Goal: Entertainment & Leisure: Browse casually

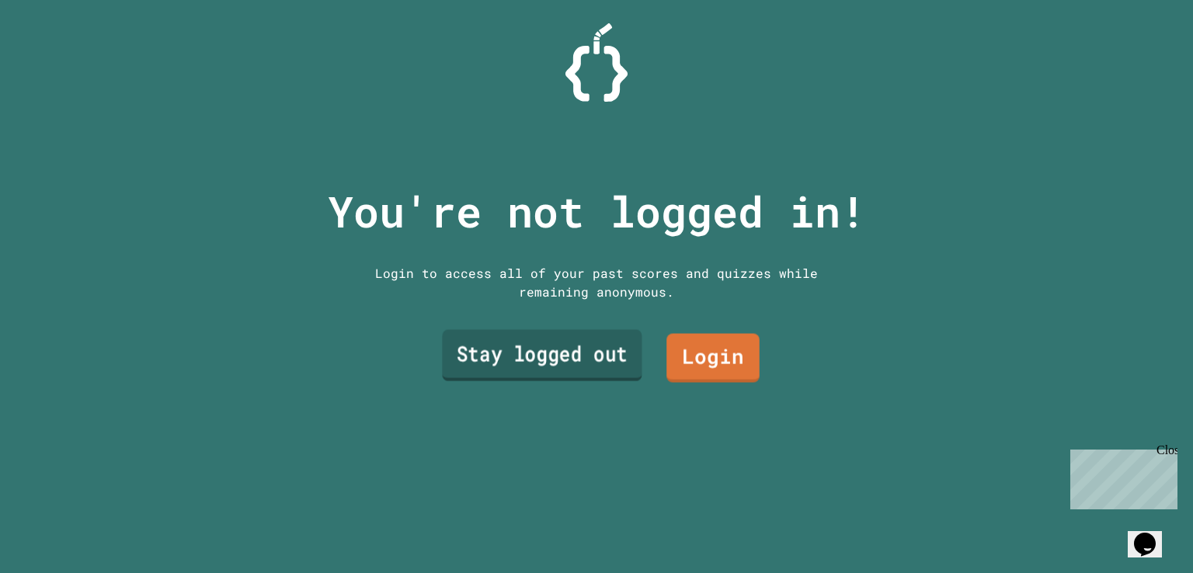
click at [592, 361] on link "Stay logged out" at bounding box center [542, 354] width 200 height 51
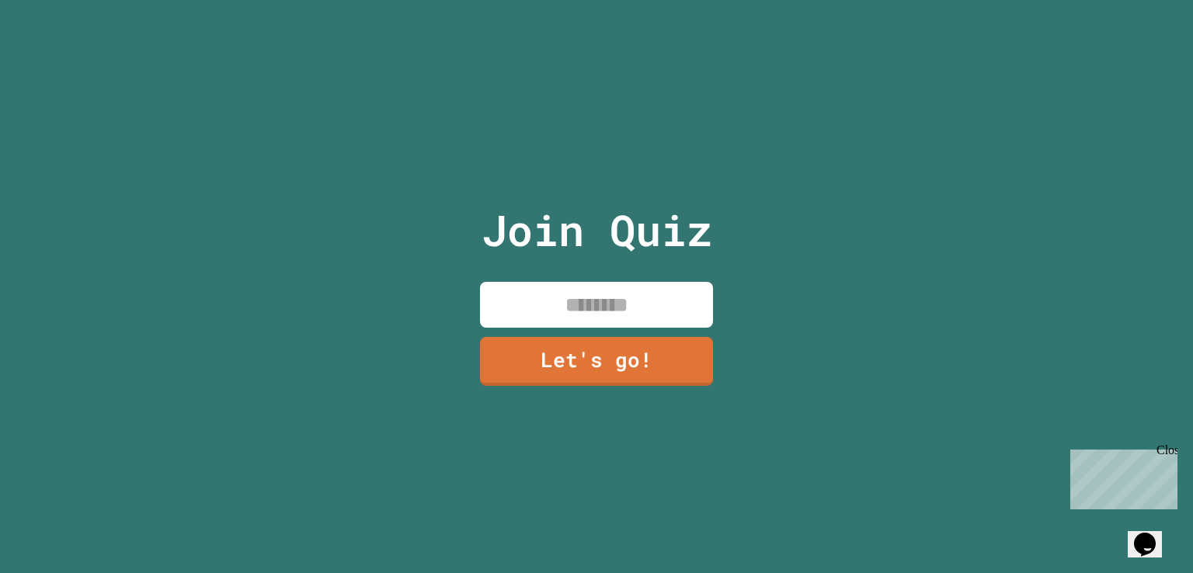
click at [592, 308] on input at bounding box center [596, 305] width 233 height 46
type input "*********"
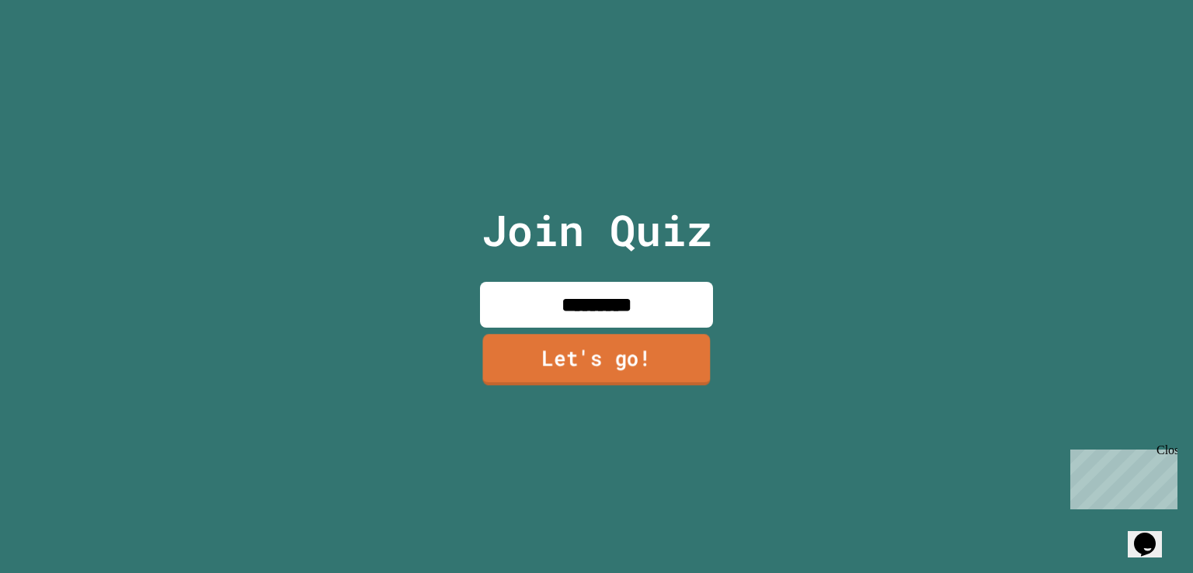
click at [601, 367] on link "Let's go!" at bounding box center [596, 360] width 228 height 51
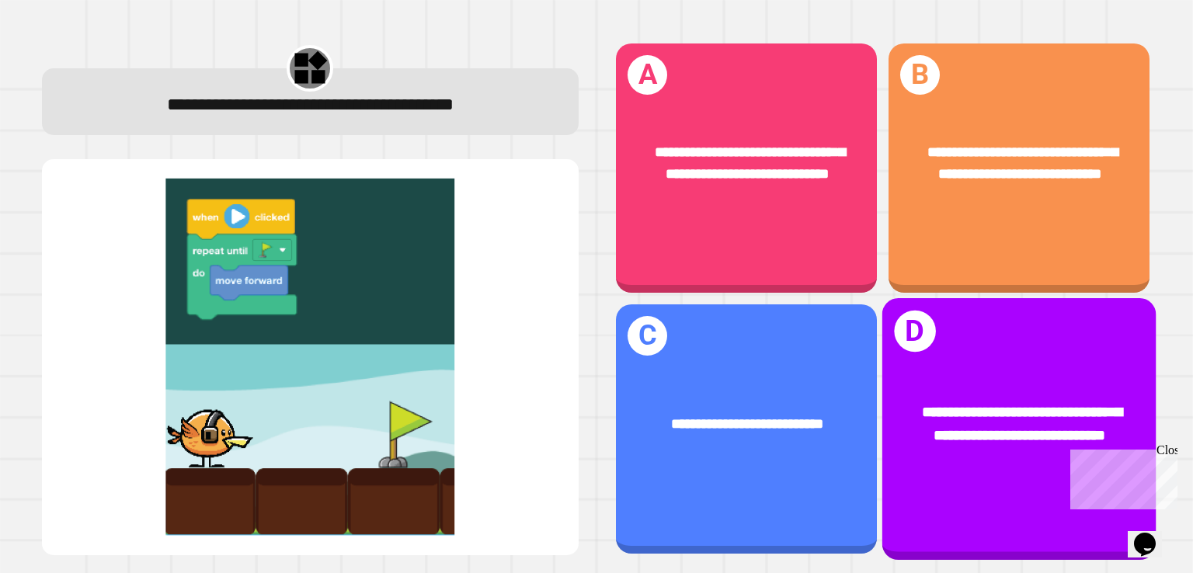
click at [943, 335] on div "**********" at bounding box center [1018, 429] width 273 height 262
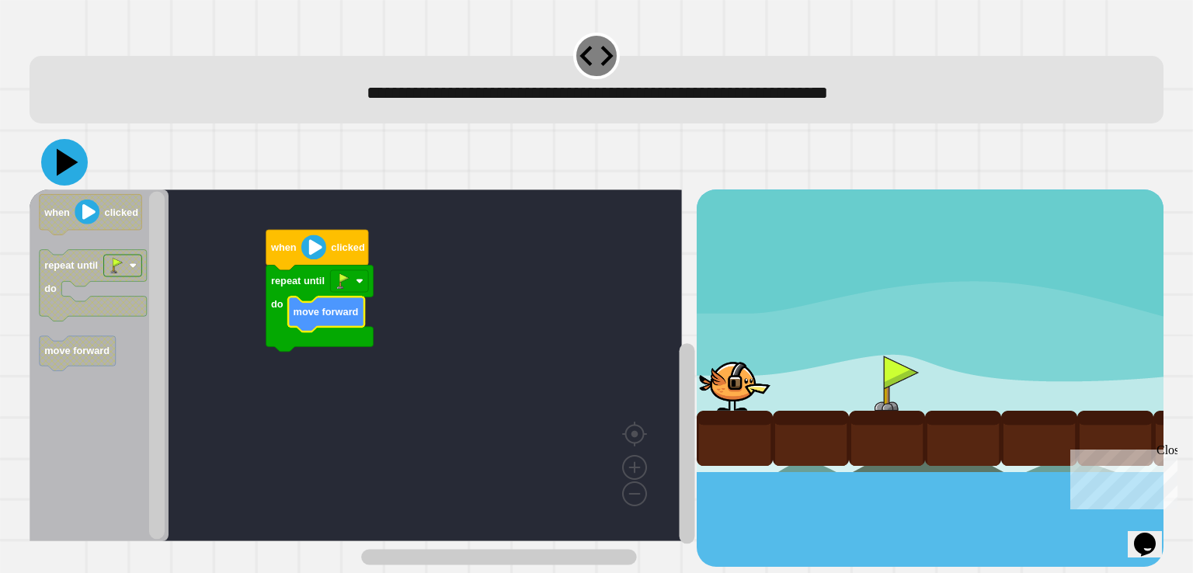
click at [78, 169] on icon at bounding box center [64, 162] width 47 height 47
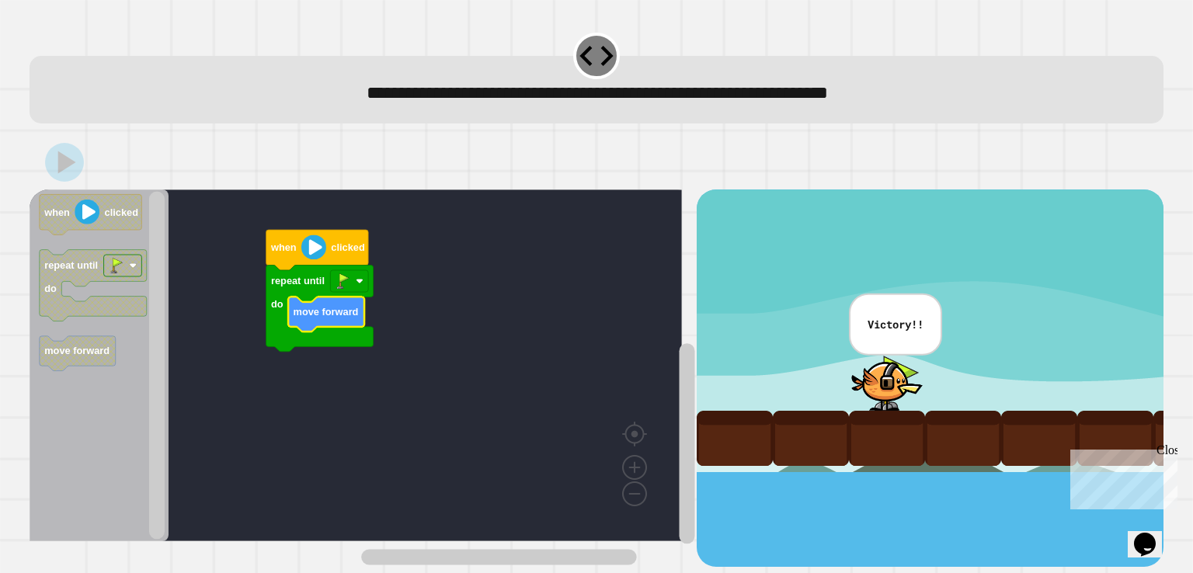
click at [5, 507] on div "**********" at bounding box center [596, 286] width 1193 height 573
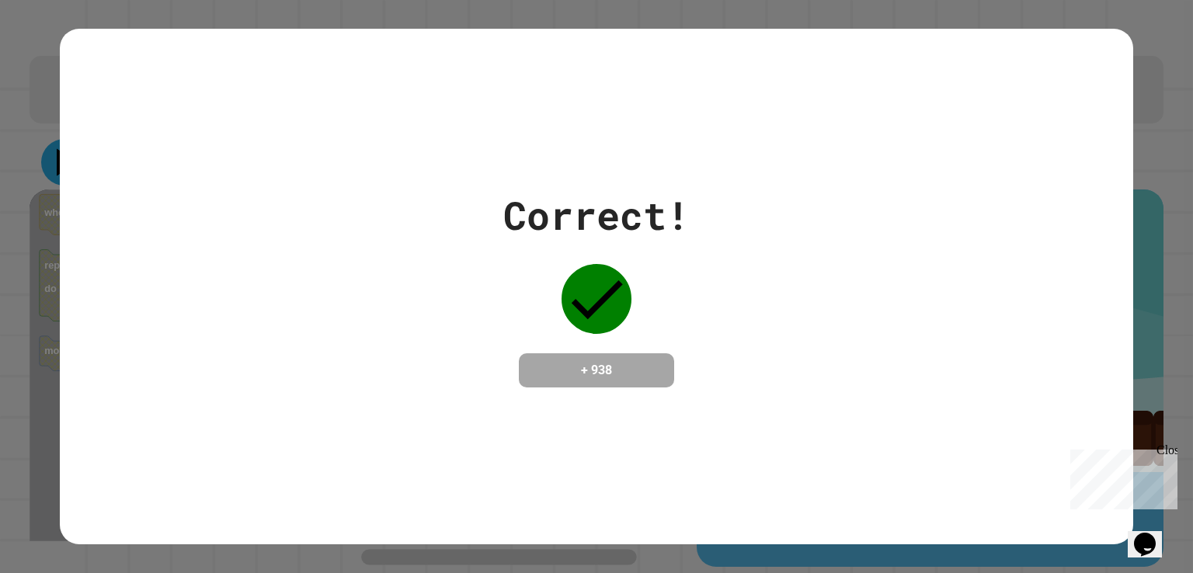
click at [78, 169] on div "Correct! + 938" at bounding box center [596, 287] width 1073 height 516
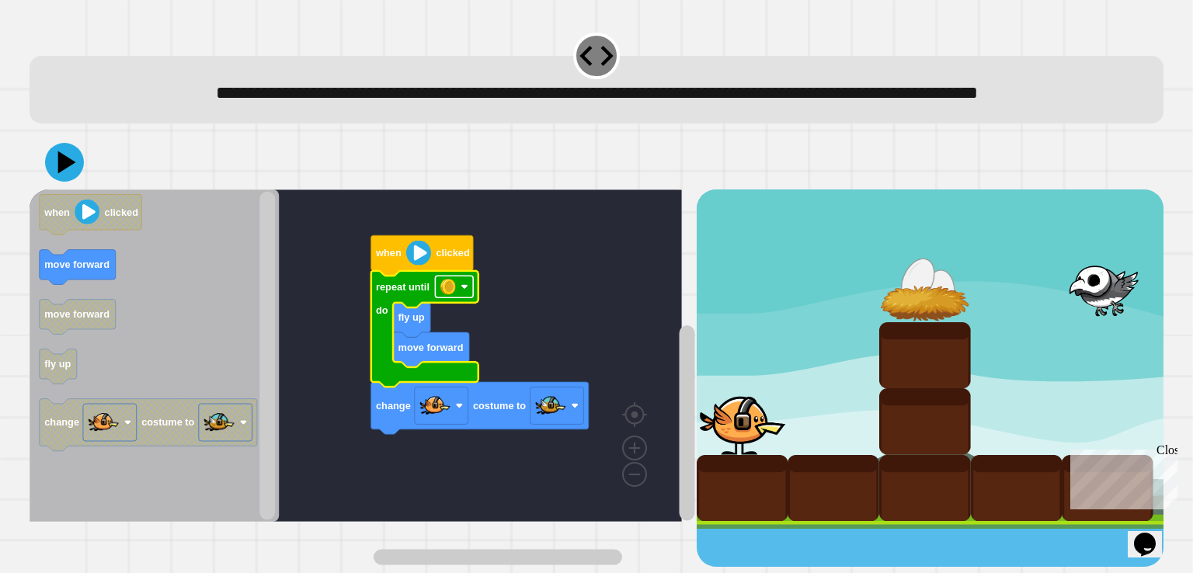
click at [453, 294] on image "Blockly Workspace" at bounding box center [448, 287] width 16 height 16
click at [63, 175] on icon at bounding box center [68, 161] width 22 height 27
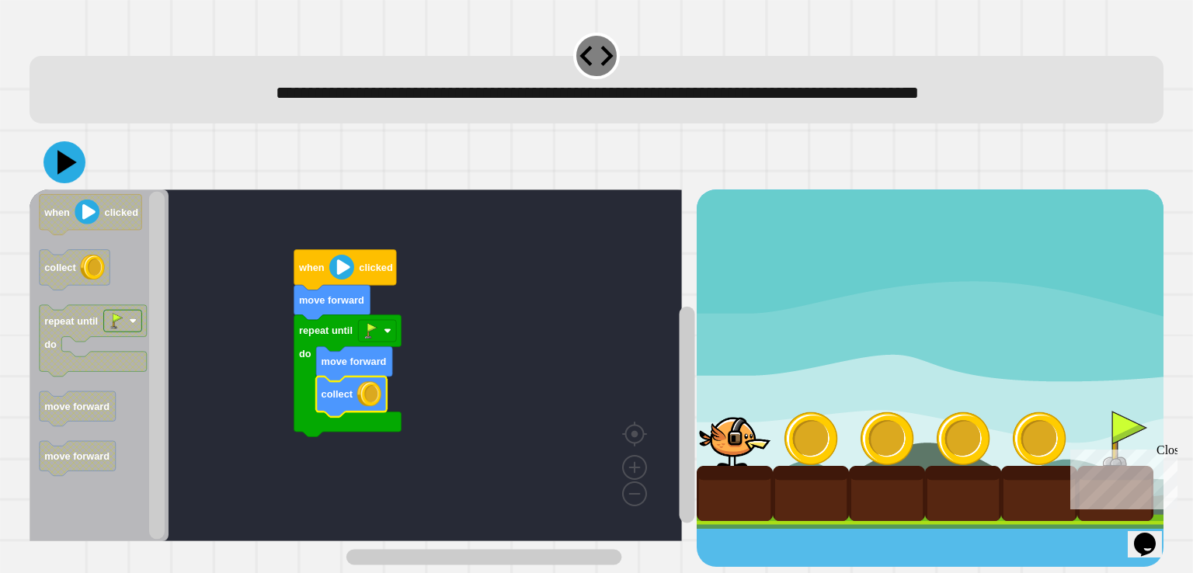
click at [78, 172] on icon at bounding box center [64, 162] width 42 height 42
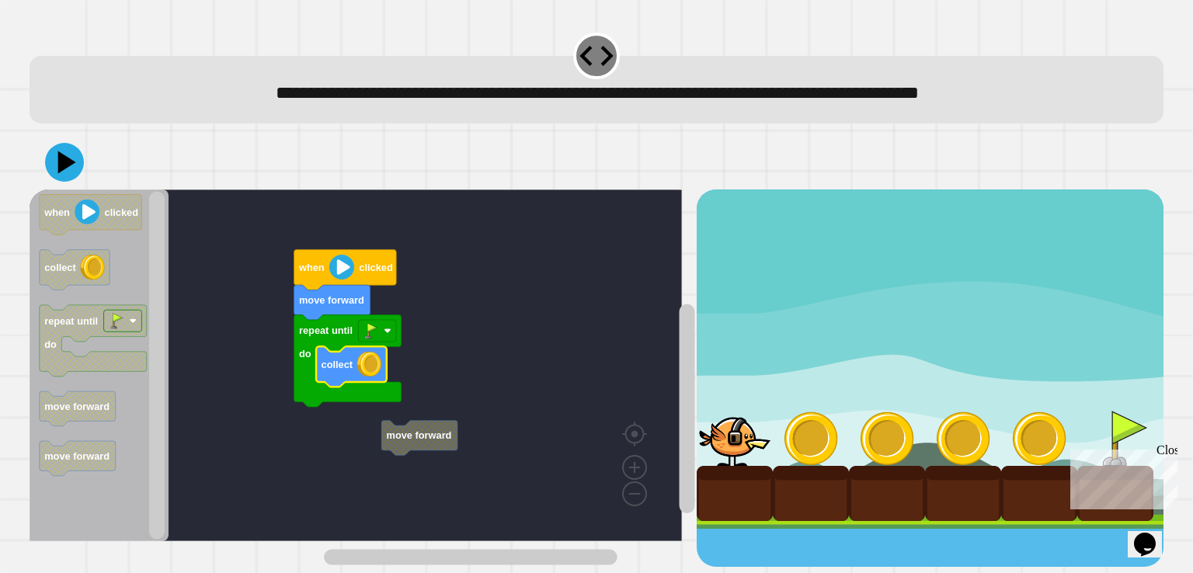
click at [349, 419] on rect "Blockly Workspace" at bounding box center [356, 365] width 652 height 352
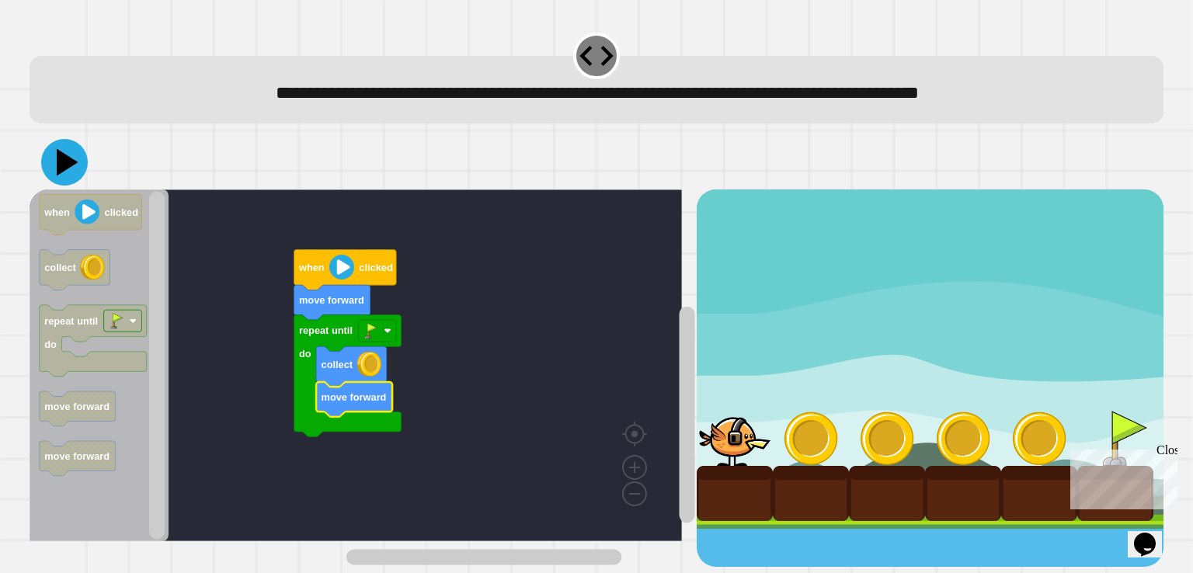
click at [47, 155] on icon at bounding box center [64, 162] width 47 height 47
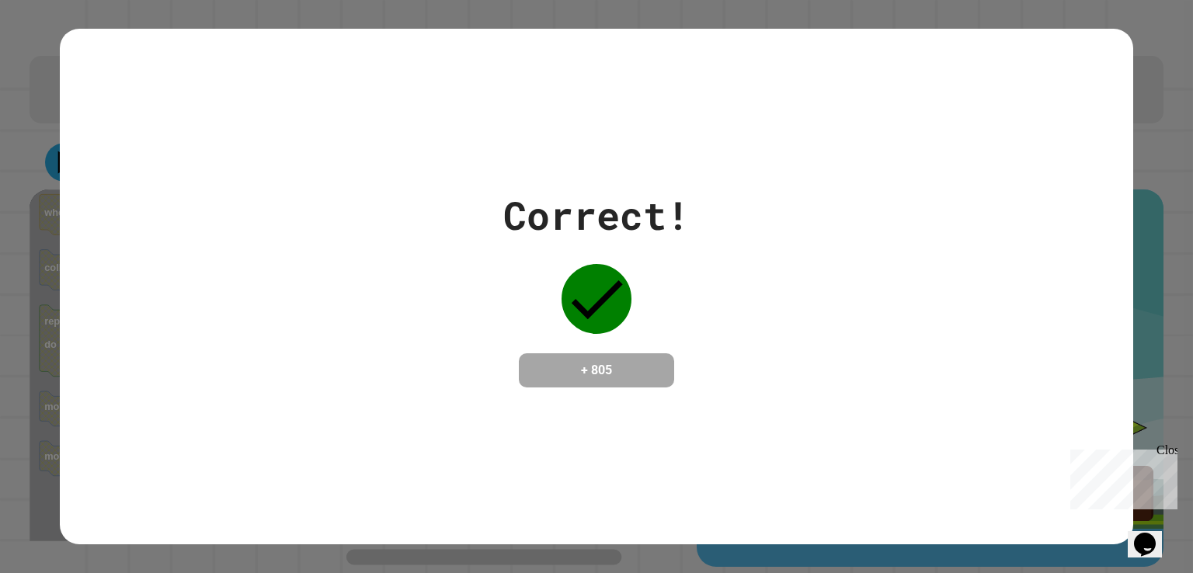
click at [527, 186] on div "Correct!" at bounding box center [596, 215] width 186 height 58
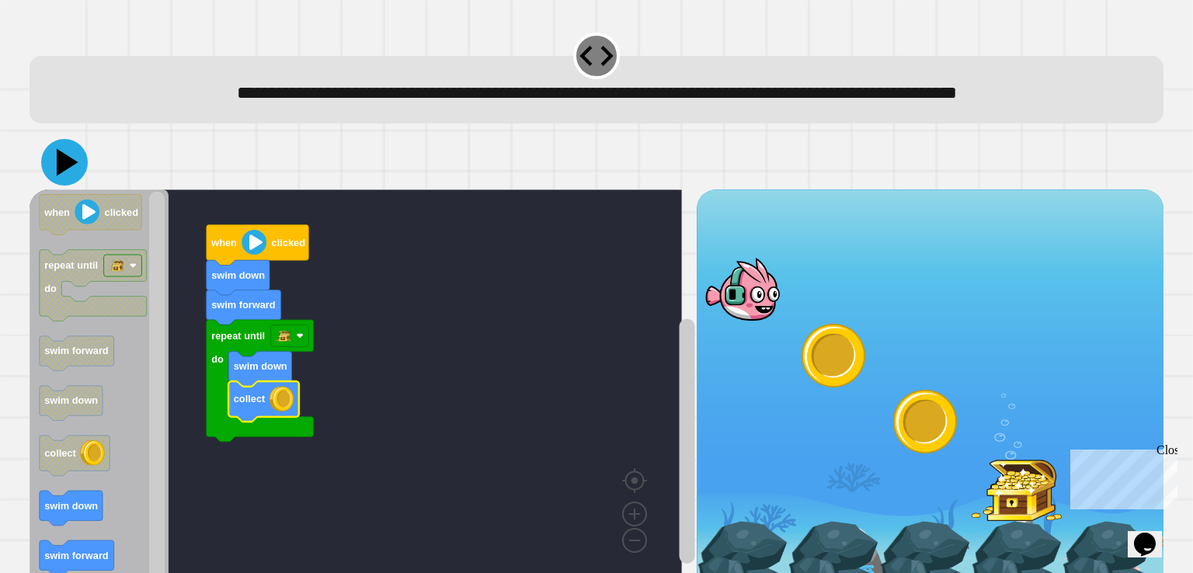
click at [63, 176] on icon at bounding box center [64, 162] width 47 height 47
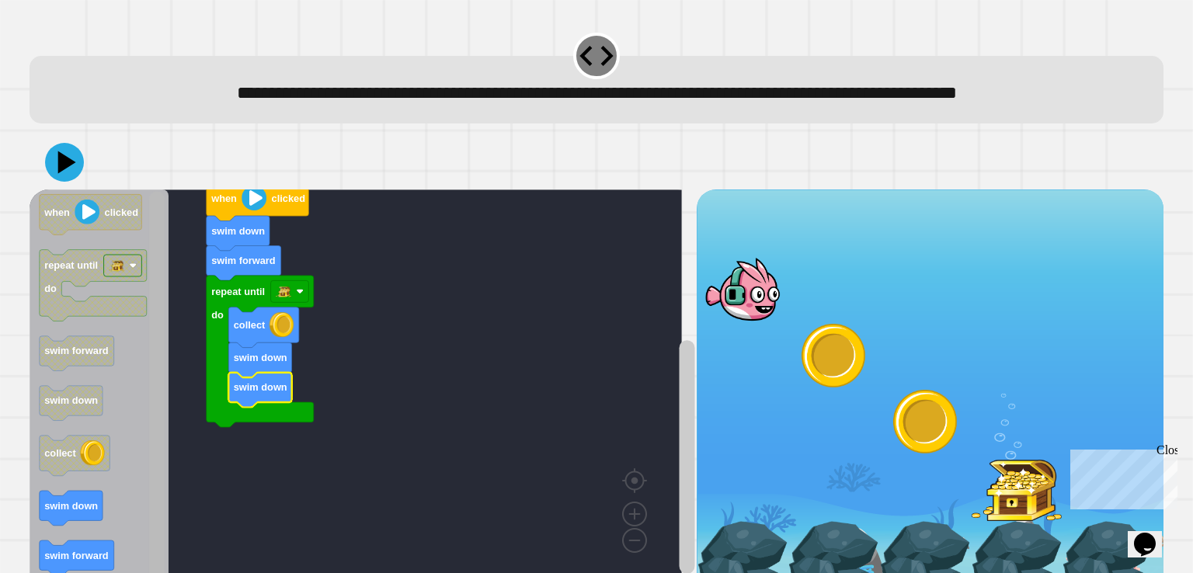
scroll to position [75, 0]
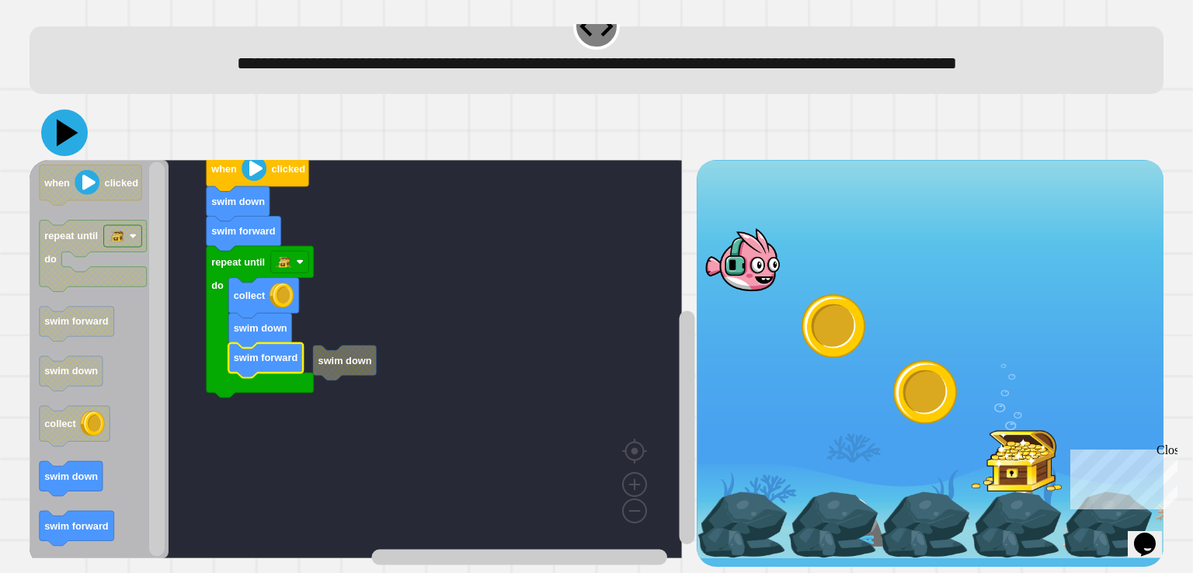
click at [63, 119] on icon at bounding box center [68, 132] width 22 height 27
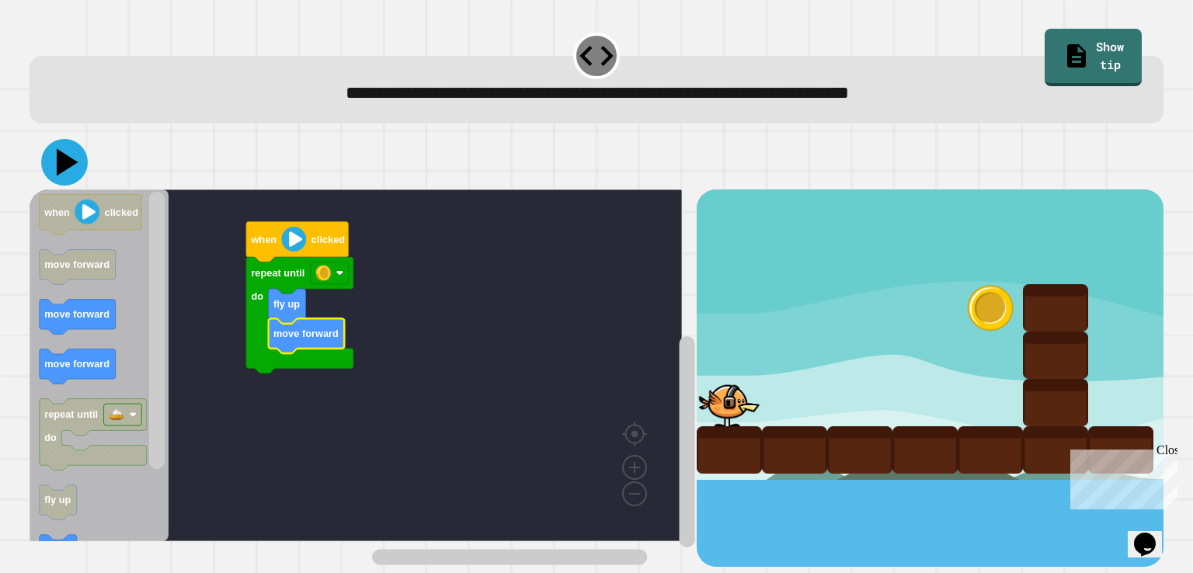
click at [65, 173] on icon at bounding box center [64, 162] width 47 height 47
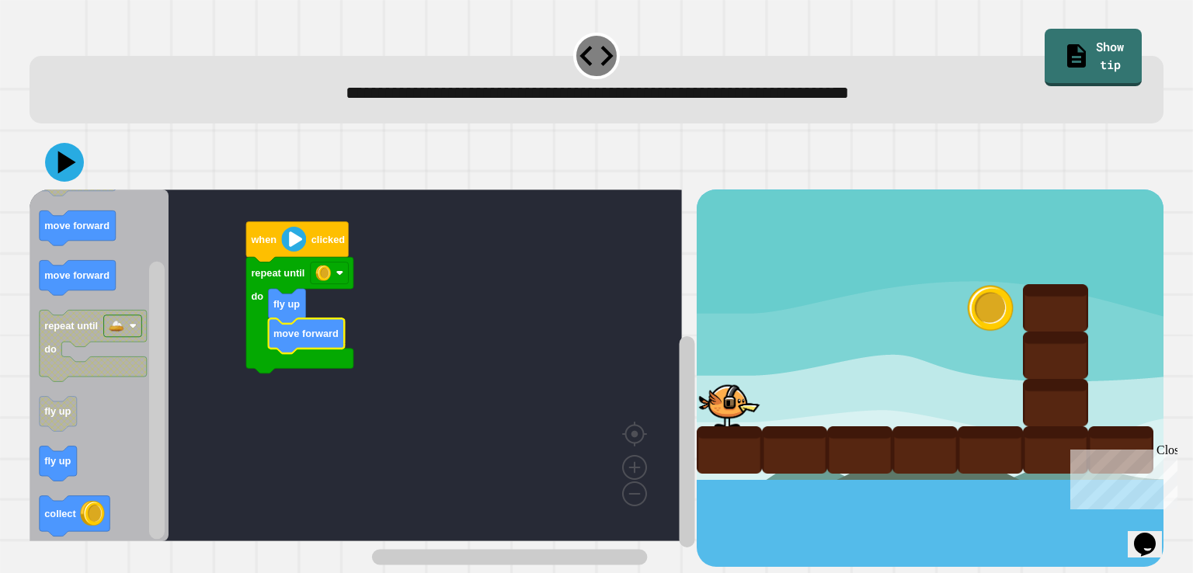
click at [109, 476] on icon "Blockly Workspace" at bounding box center [99, 365] width 139 height 352
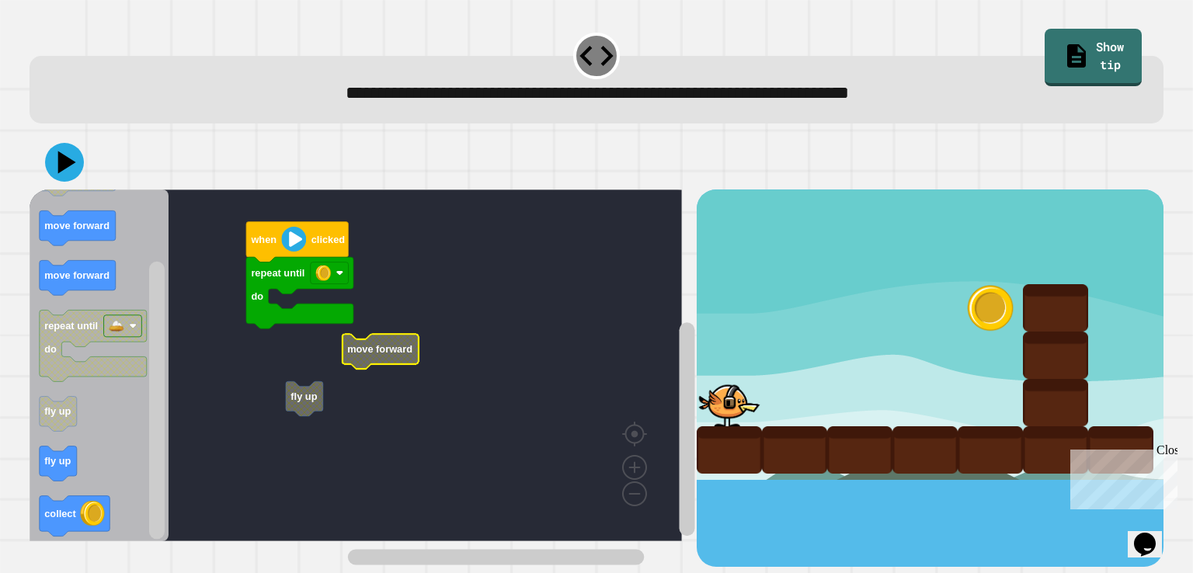
click at [247, 349] on rect "Blockly Workspace" at bounding box center [356, 365] width 652 height 352
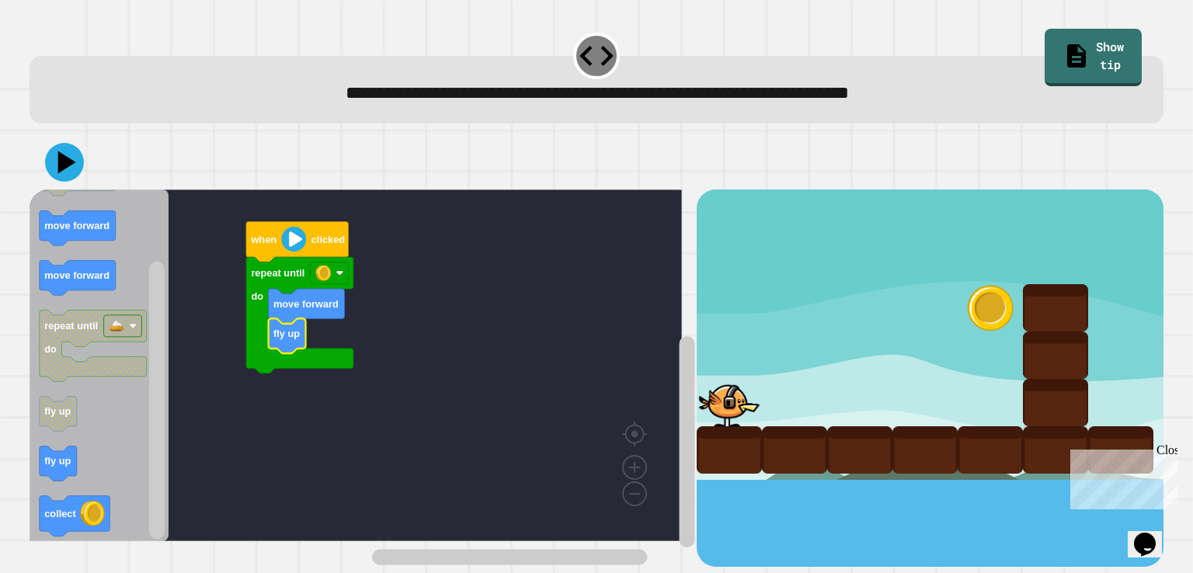
click at [39, 169] on div at bounding box center [596, 162] width 1133 height 54
click at [56, 174] on icon at bounding box center [65, 163] width 46 height 46
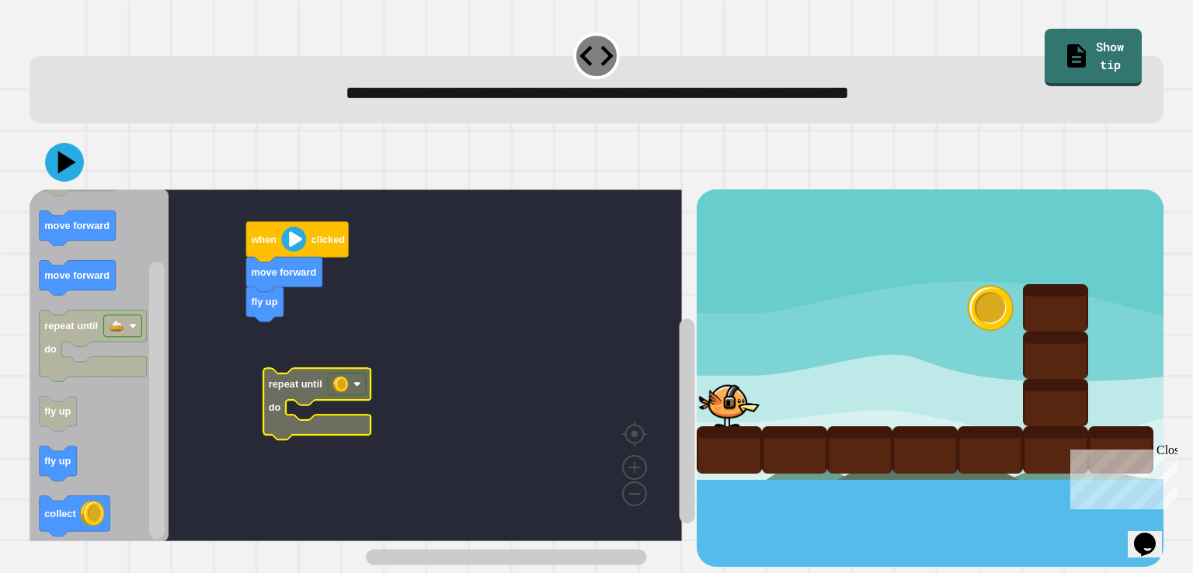
click at [343, 382] on image "Blockly Workspace" at bounding box center [341, 385] width 16 height 16
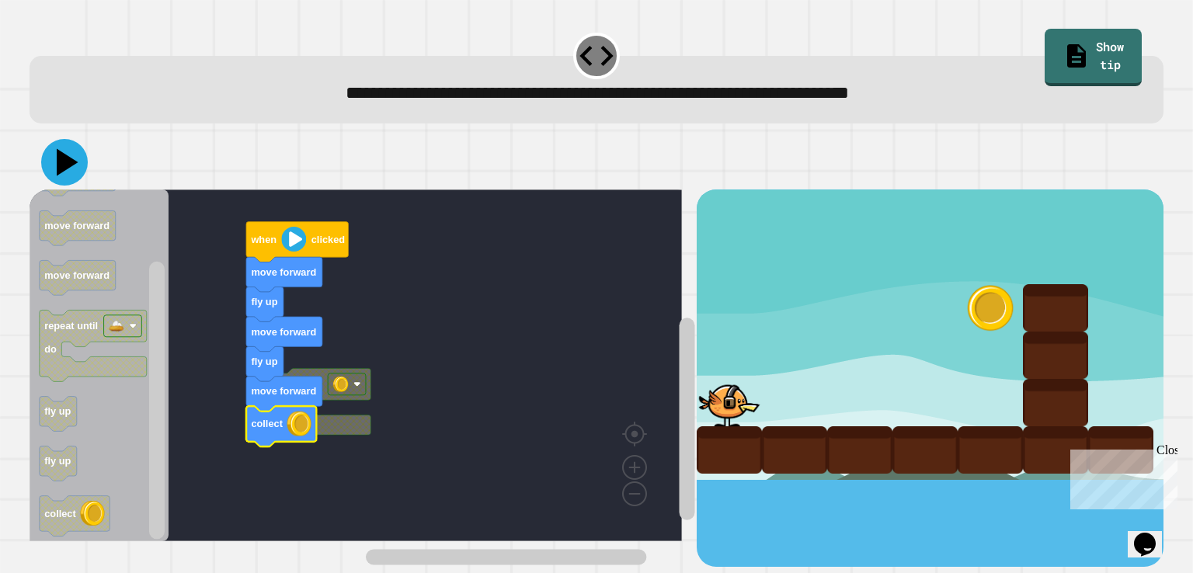
click at [47, 172] on icon at bounding box center [64, 162] width 47 height 47
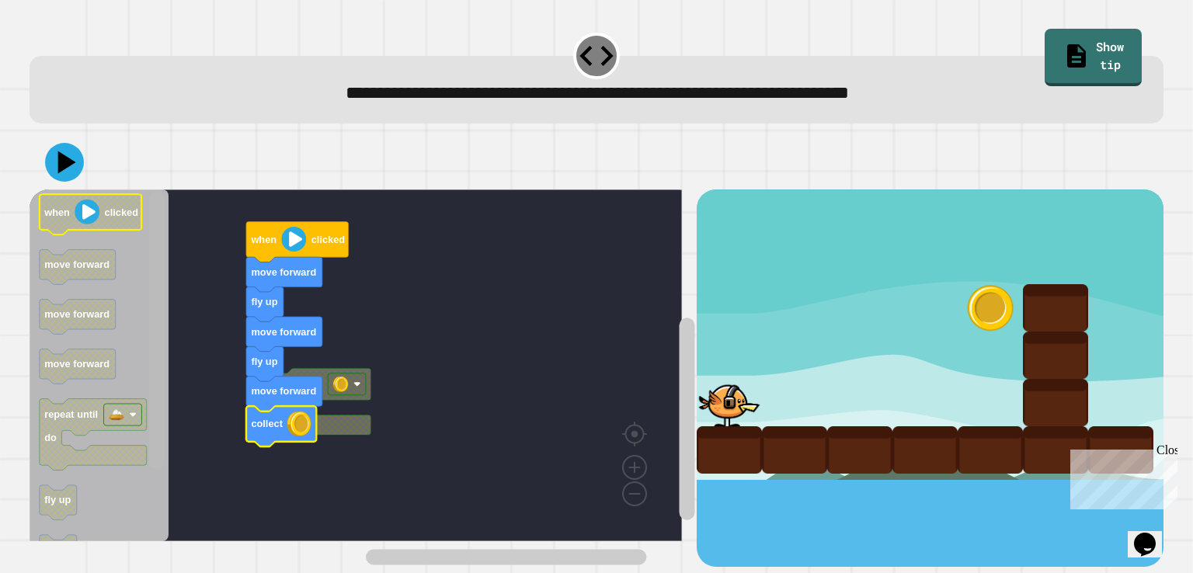
click at [97, 199] on div "repeat until do when clicked move forward fly up move forward fly up move forwa…" at bounding box center [363, 377] width 666 height 377
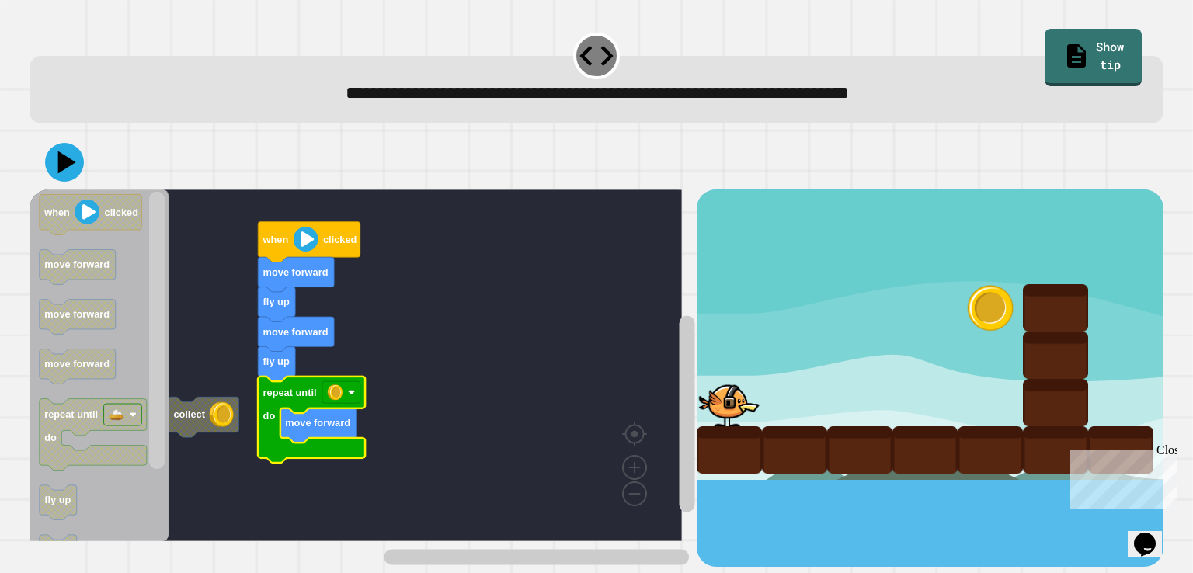
click at [306, 249] on image "Blockly Workspace" at bounding box center [306, 239] width 25 height 25
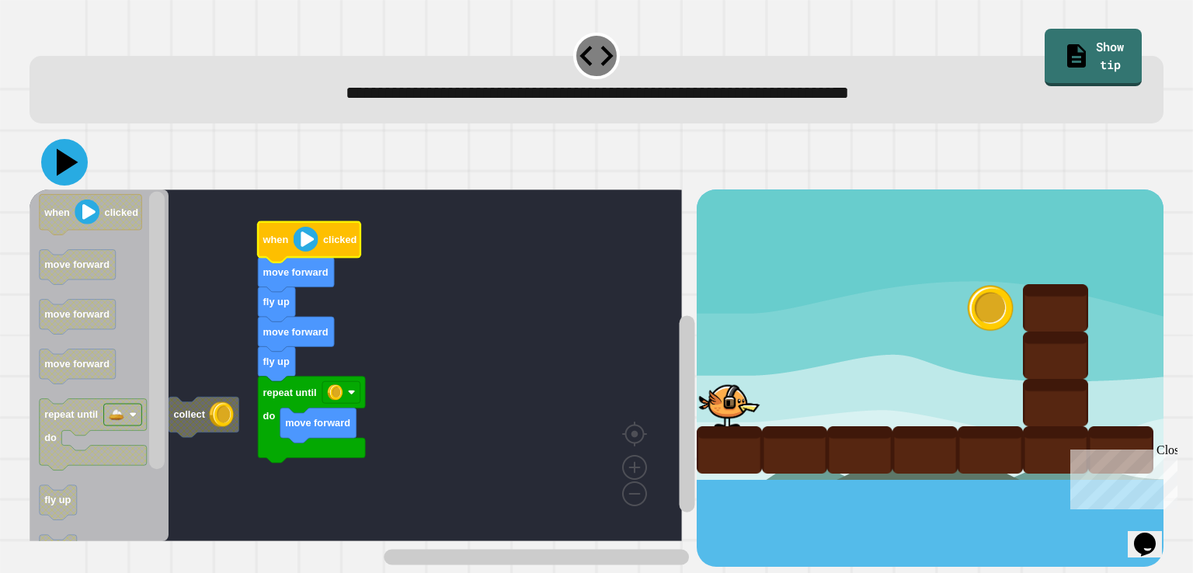
click at [61, 173] on icon at bounding box center [68, 161] width 22 height 27
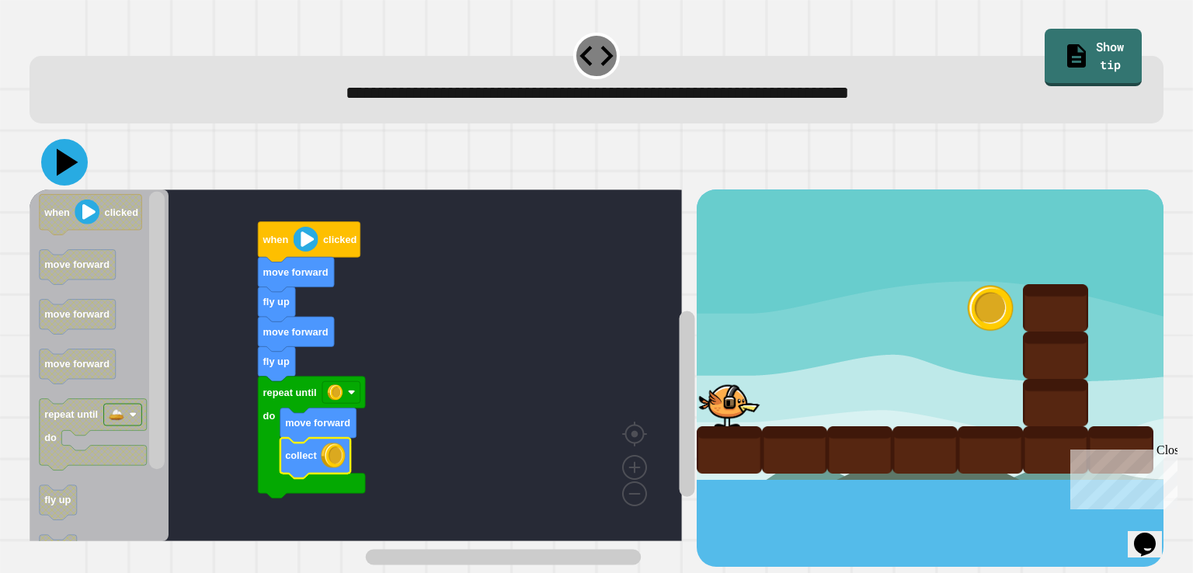
click at [59, 175] on icon at bounding box center [64, 162] width 47 height 47
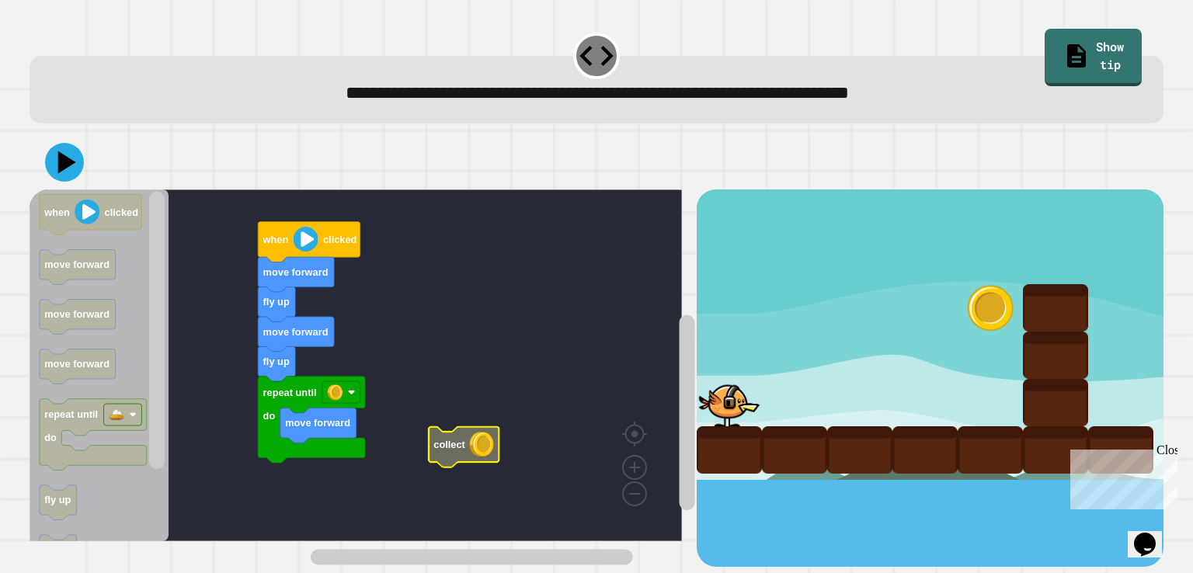
click at [288, 304] on g "when clicked move forward fly up move forward fly up repeat until do move forwa…" at bounding box center [363, 365] width 667 height 352
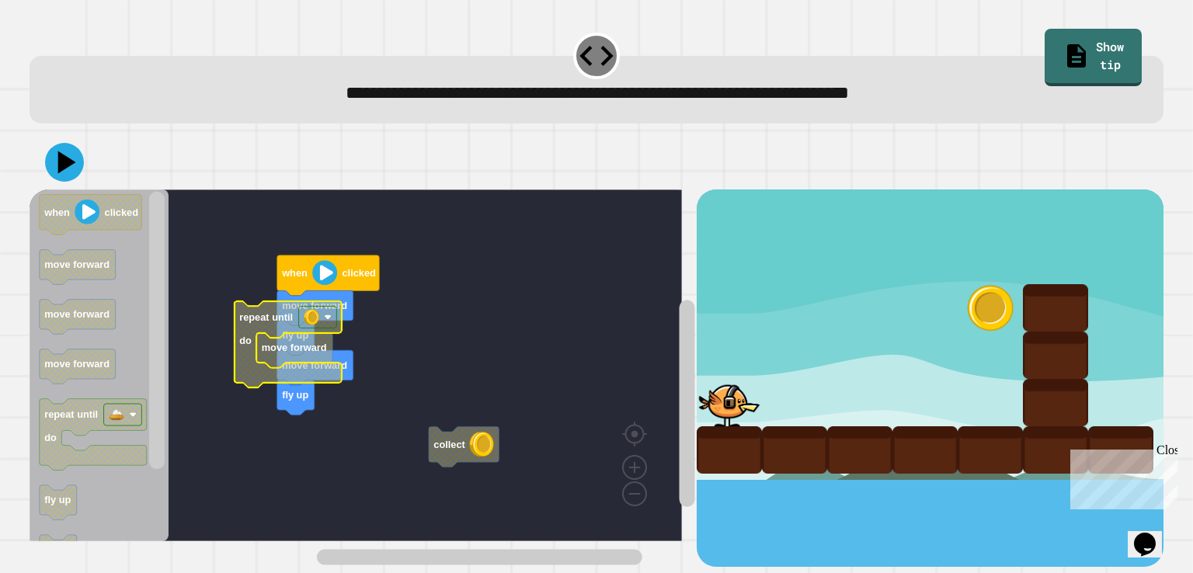
click at [271, 314] on text "repeat until" at bounding box center [267, 317] width 54 height 12
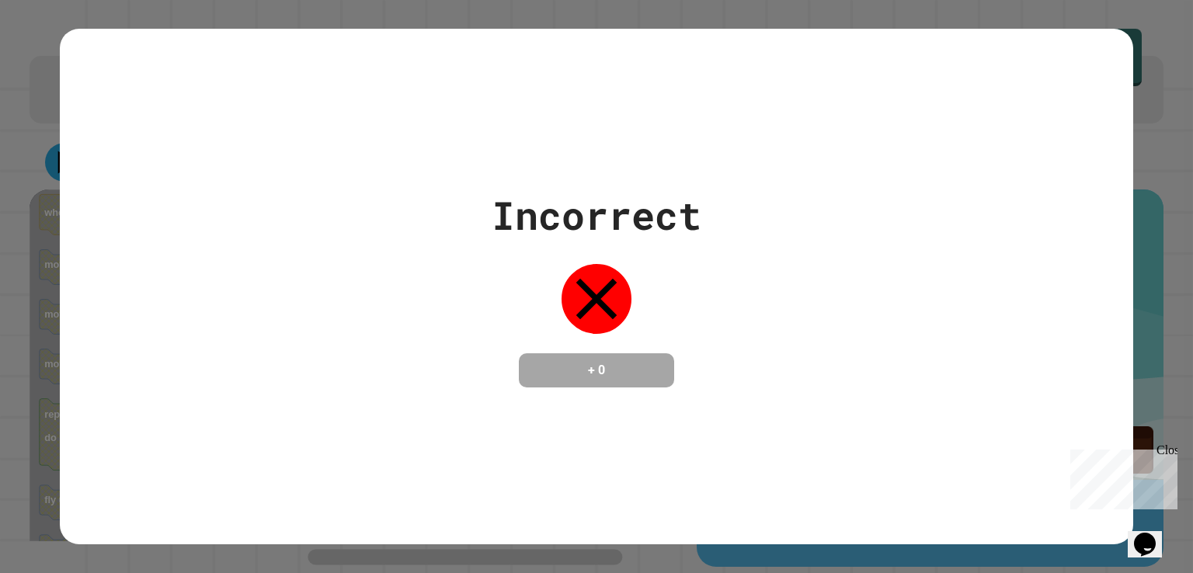
click at [349, 310] on div "Incorrect + 0" at bounding box center [596, 286] width 1073 height 201
click at [560, 141] on div "Incorrect + 0" at bounding box center [596, 287] width 1073 height 516
